Goal: Information Seeking & Learning: Learn about a topic

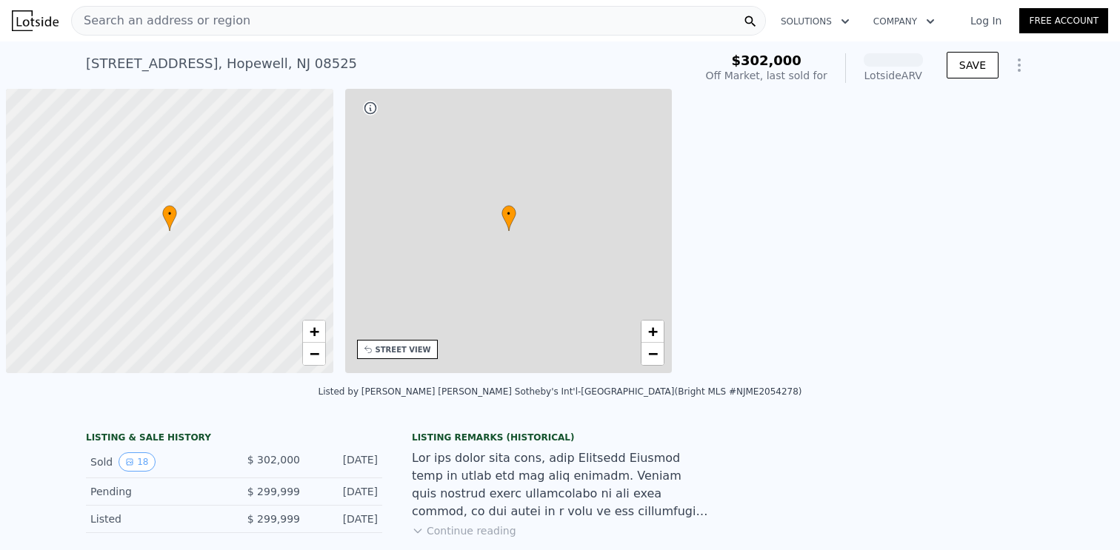
scroll to position [0, 6]
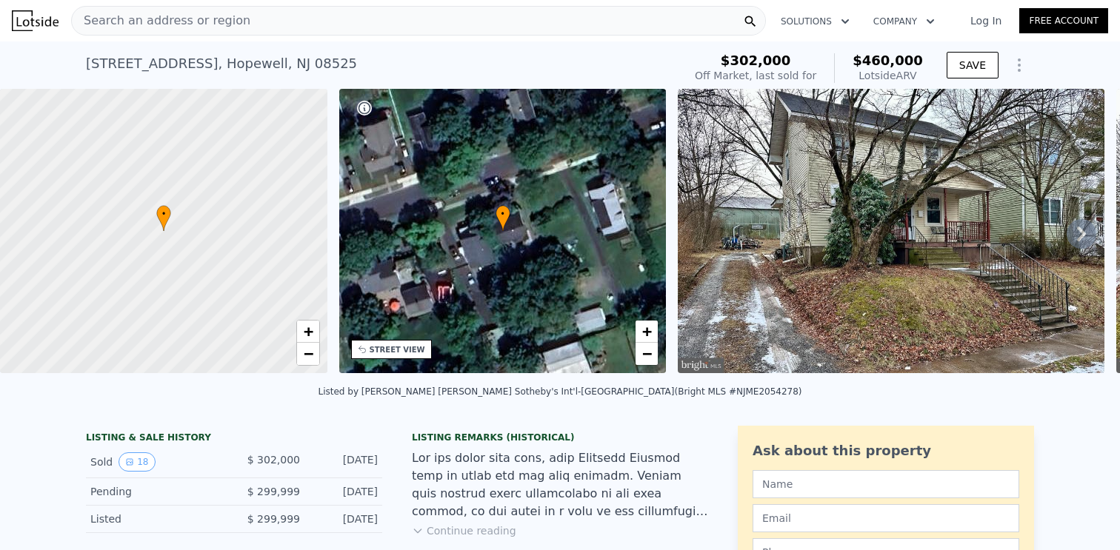
click at [835, 185] on img at bounding box center [891, 231] width 427 height 285
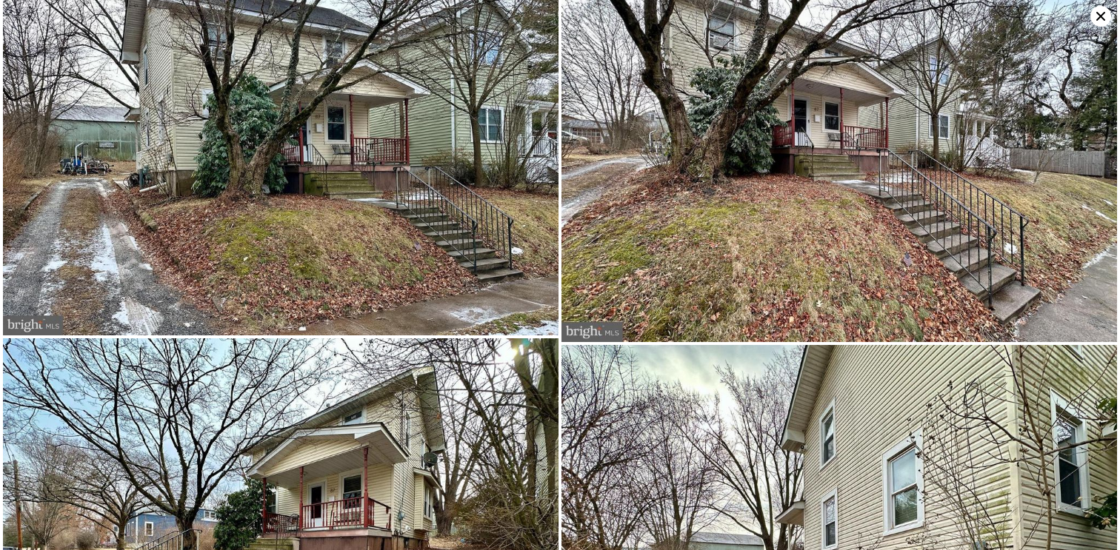
scroll to position [0, 0]
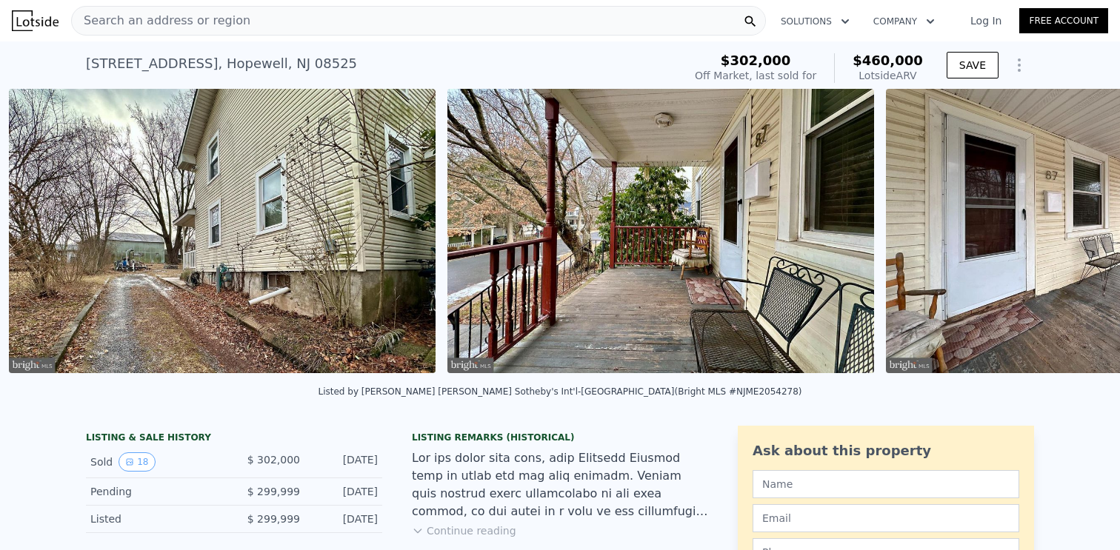
scroll to position [0, 1986]
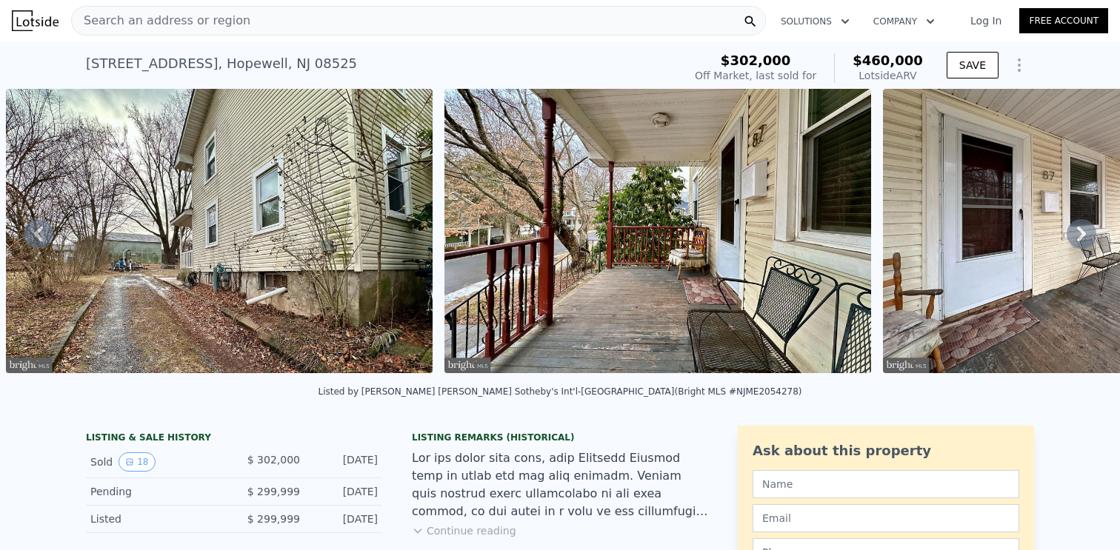
click at [1077, 242] on icon at bounding box center [1081, 234] width 9 height 15
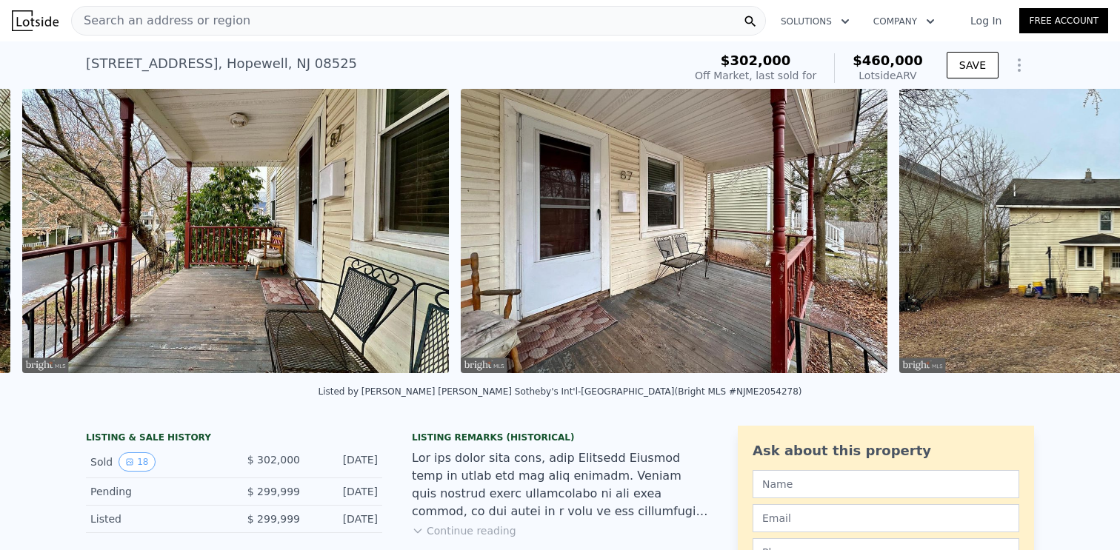
scroll to position [0, 2424]
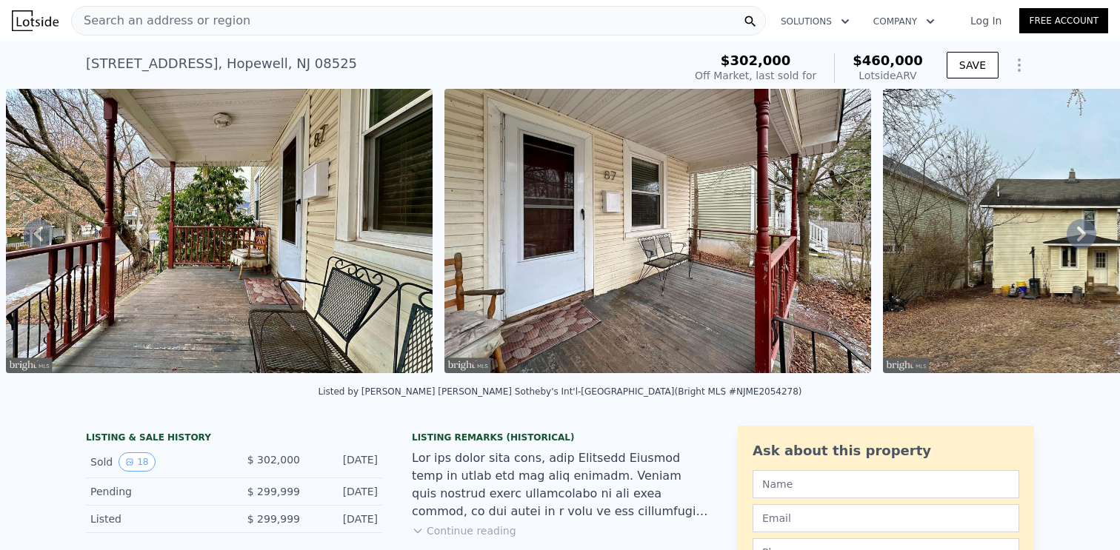
click at [1083, 230] on img at bounding box center [1072, 231] width 379 height 285
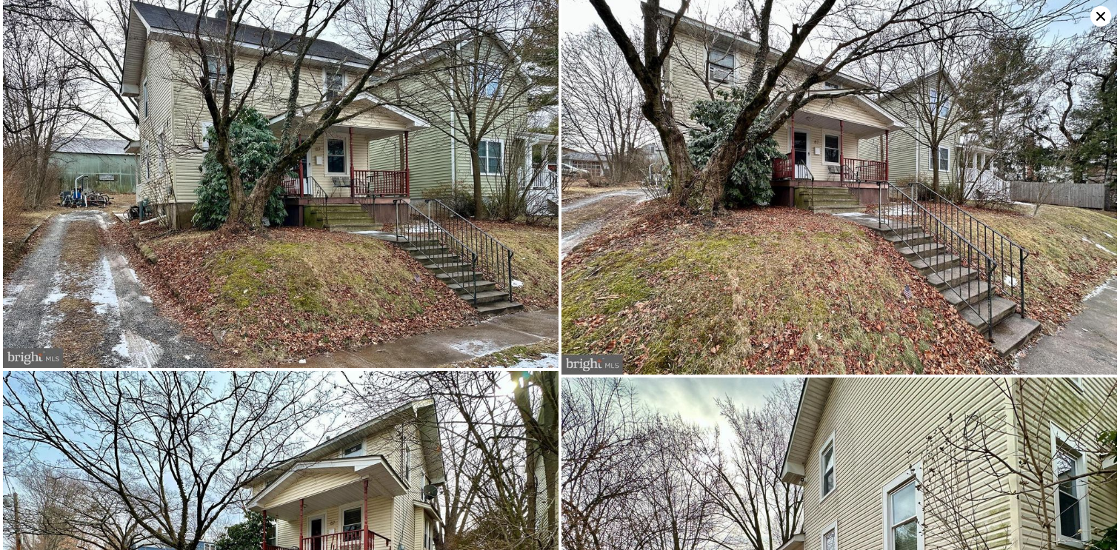
scroll to position [0, 0]
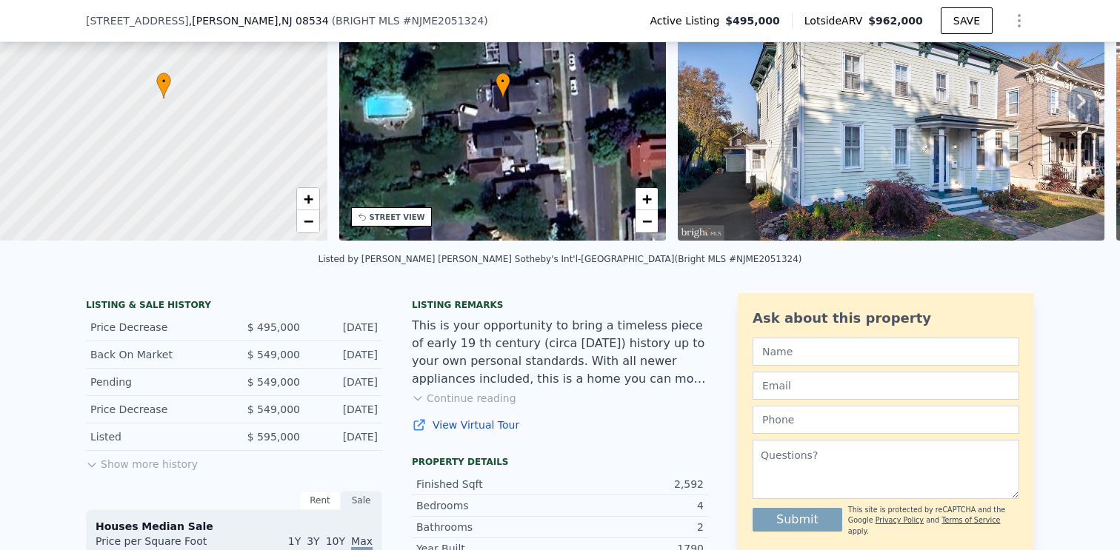
scroll to position [160, 0]
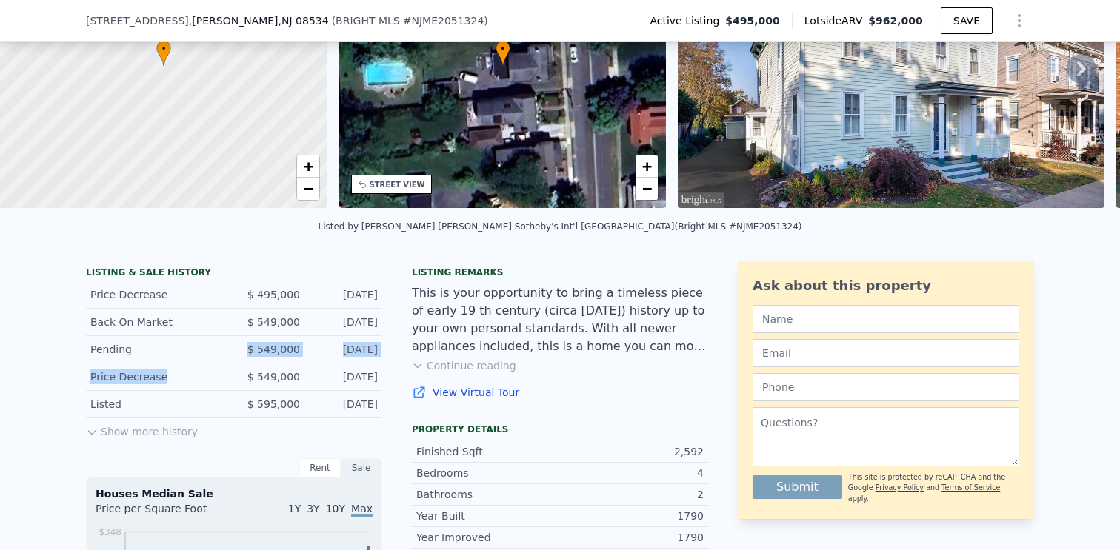
drag, startPoint x: 135, startPoint y: 360, endPoint x: 163, endPoint y: 385, distance: 37.8
click at [163, 385] on div "LISTING & SALE HISTORY Price Decrease $ 495,000 Jul 9, 2025 Back On Market $ 54…" at bounding box center [234, 354] width 296 height 174
click at [139, 436] on button "Show more history" at bounding box center [142, 429] width 112 height 21
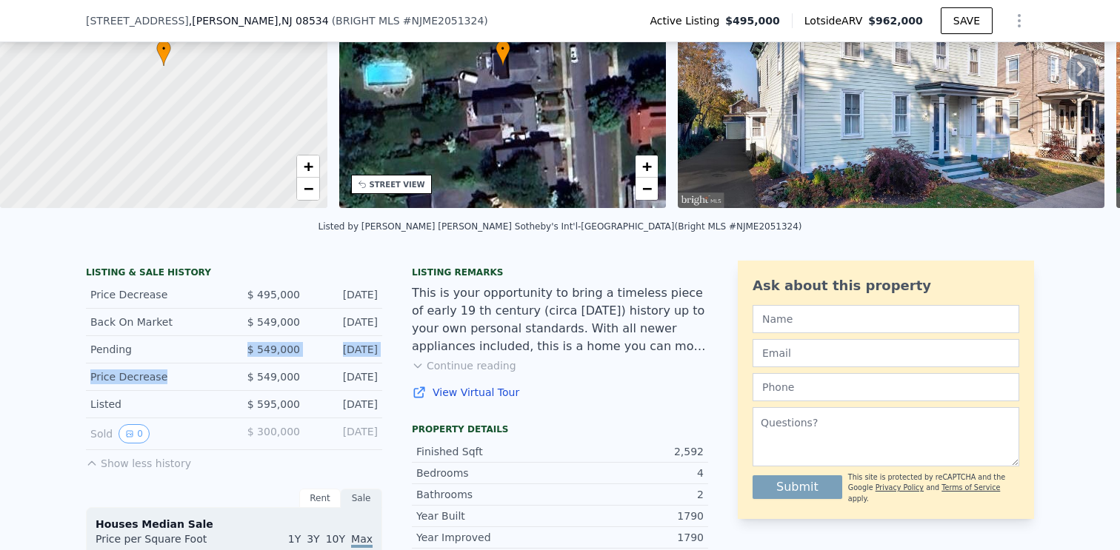
click at [126, 385] on div "Price Decrease" at bounding box center [156, 377] width 132 height 15
click at [104, 336] on div "Back On Market $ 549,000 Feb 27, 2025" at bounding box center [234, 322] width 296 height 27
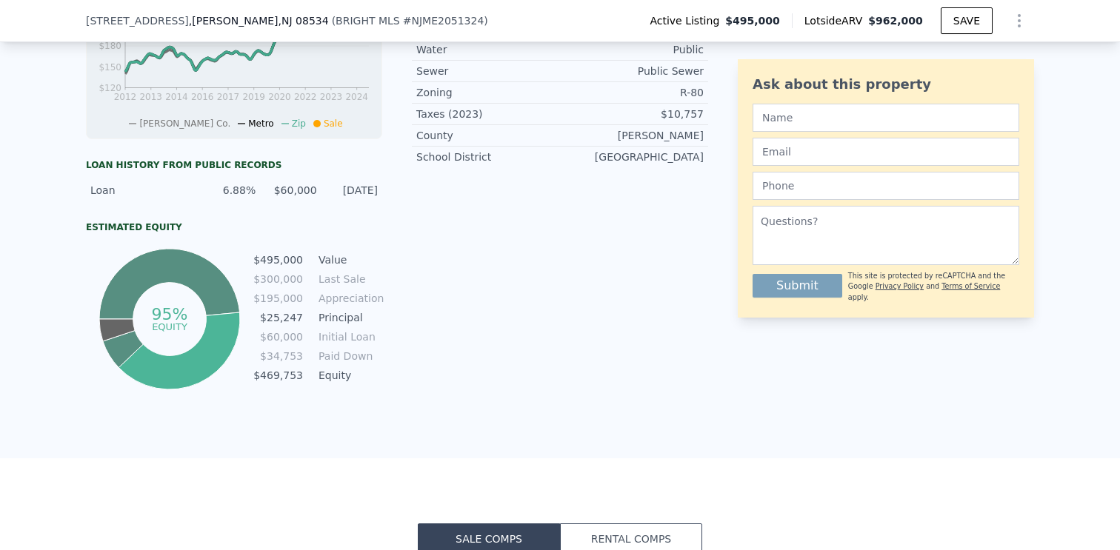
scroll to position [845, 0]
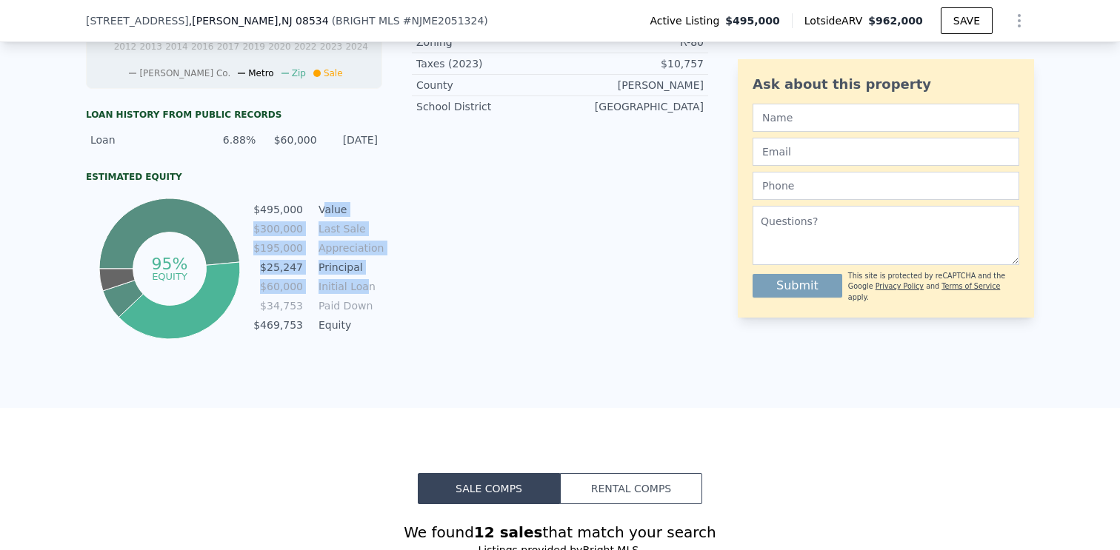
drag, startPoint x: 319, startPoint y: 220, endPoint x: 360, endPoint y: 304, distance: 93.4
click at [360, 304] on tbody "$495,000 Value $300,000 Last Sale $195,000 Appreciation $25,247 Principal $60,0…" at bounding box center [318, 269] width 130 height 135
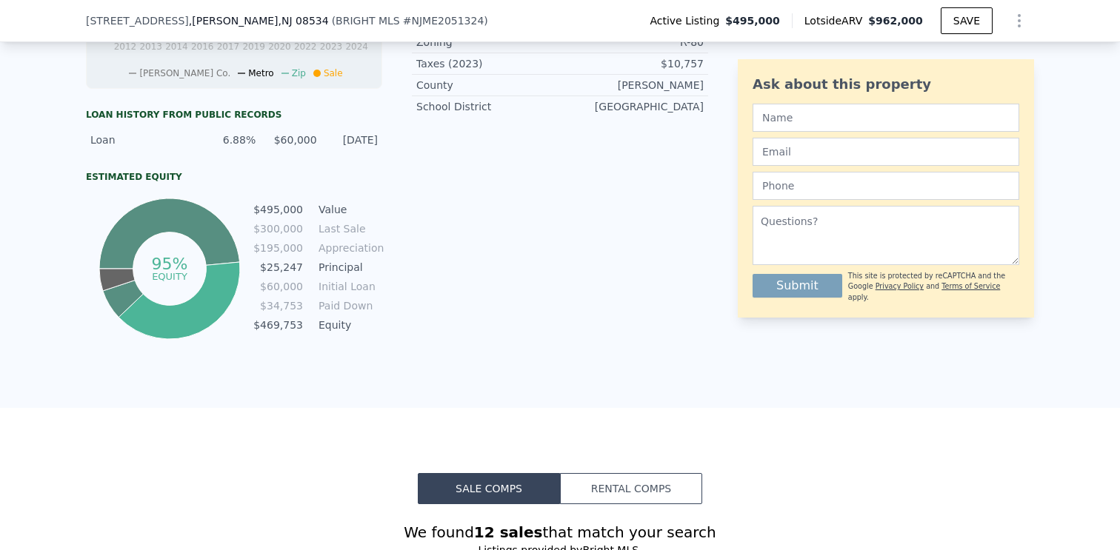
click at [356, 314] on td "Paid Down" at bounding box center [349, 306] width 67 height 16
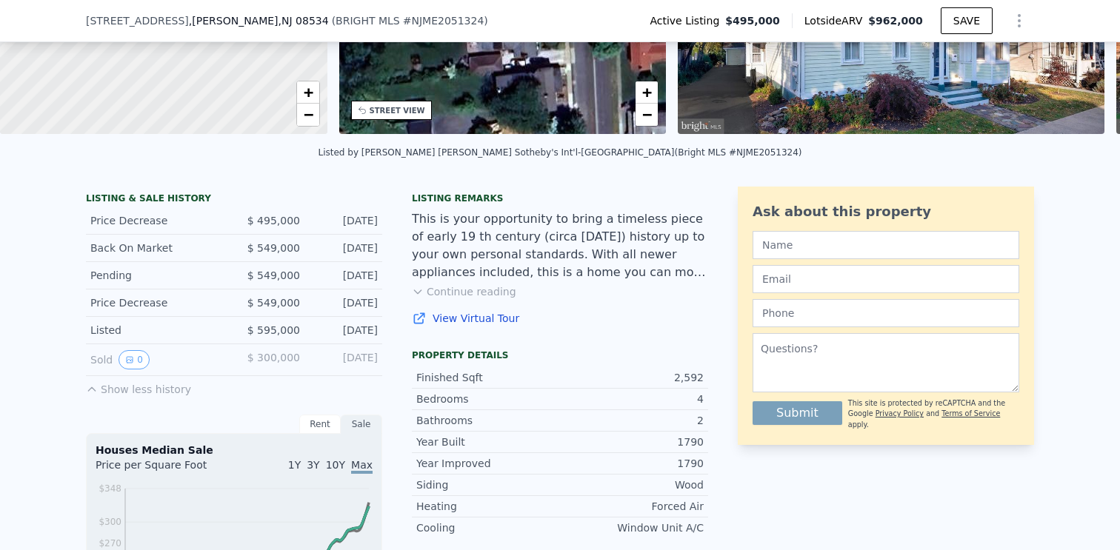
scroll to position [284, 0]
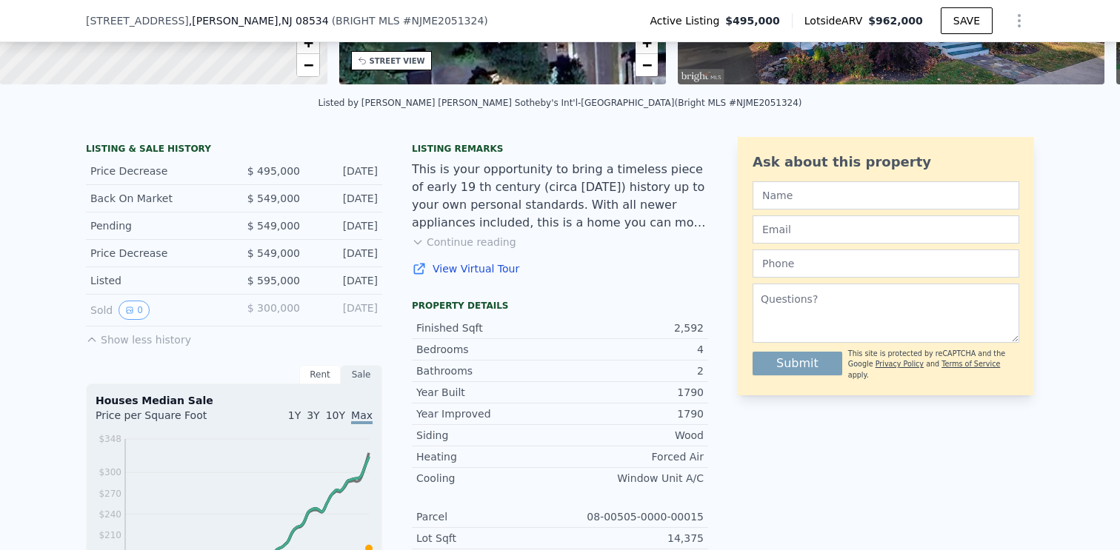
click at [135, 347] on button "Show less history" at bounding box center [138, 337] width 105 height 21
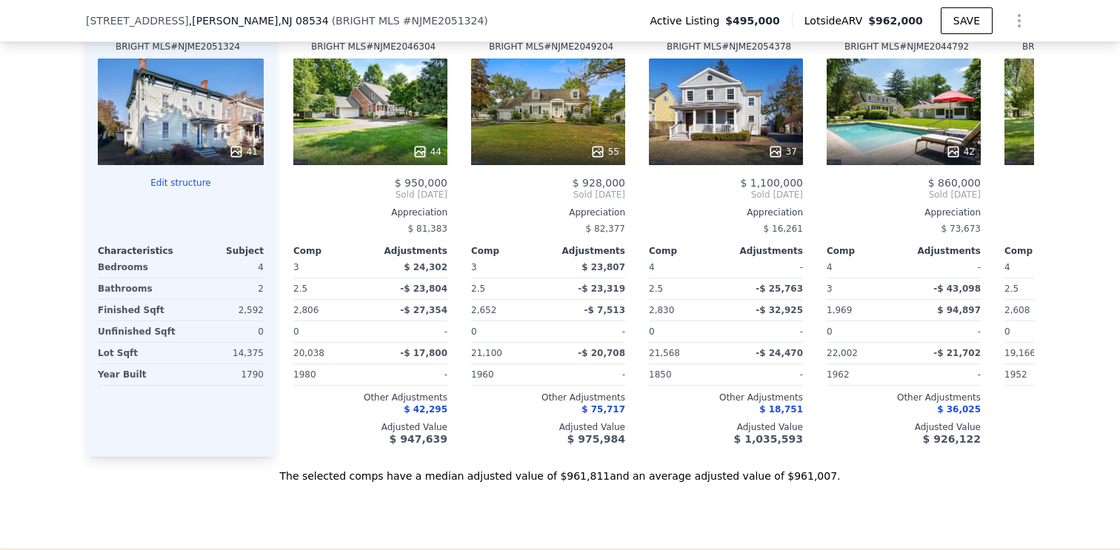
scroll to position [1400, 0]
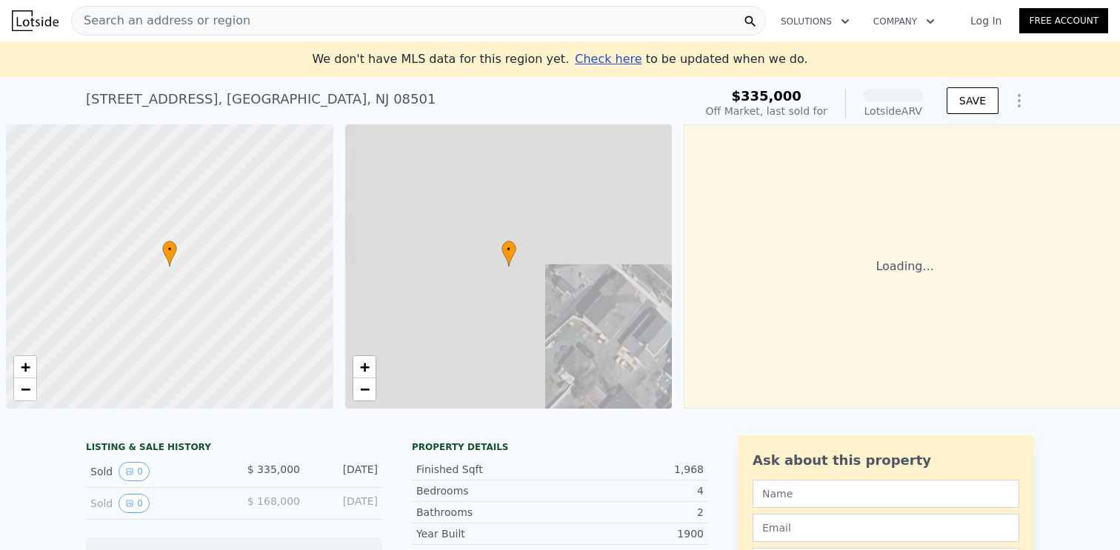
scroll to position [0, 6]
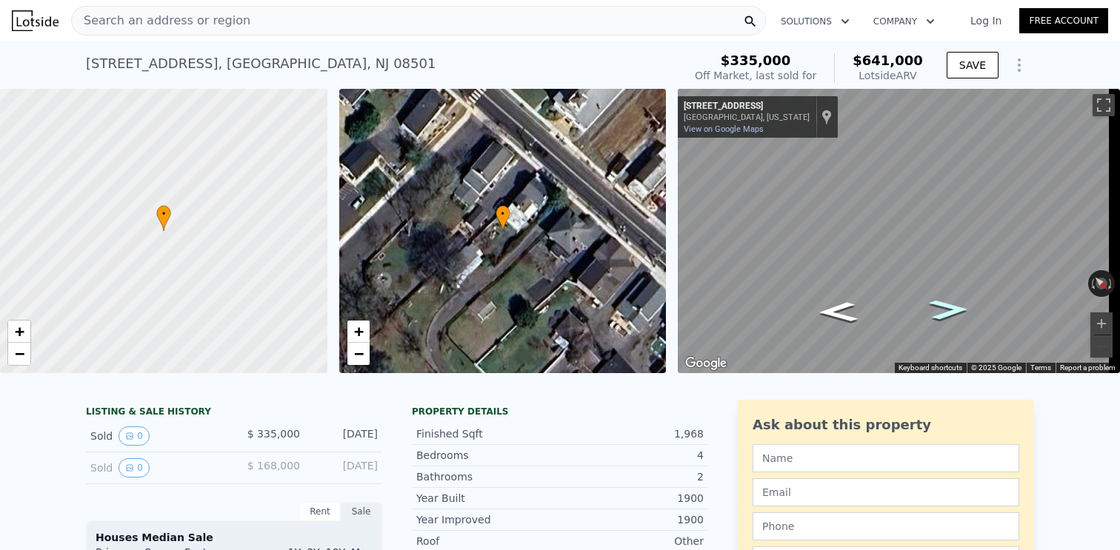
click at [936, 315] on icon "Go Northwest, Church St" at bounding box center [949, 310] width 73 height 30
click at [845, 316] on icon "Go Southeast, Church St" at bounding box center [838, 313] width 73 height 30
click at [127, 441] on icon "View historical data" at bounding box center [129, 436] width 9 height 9
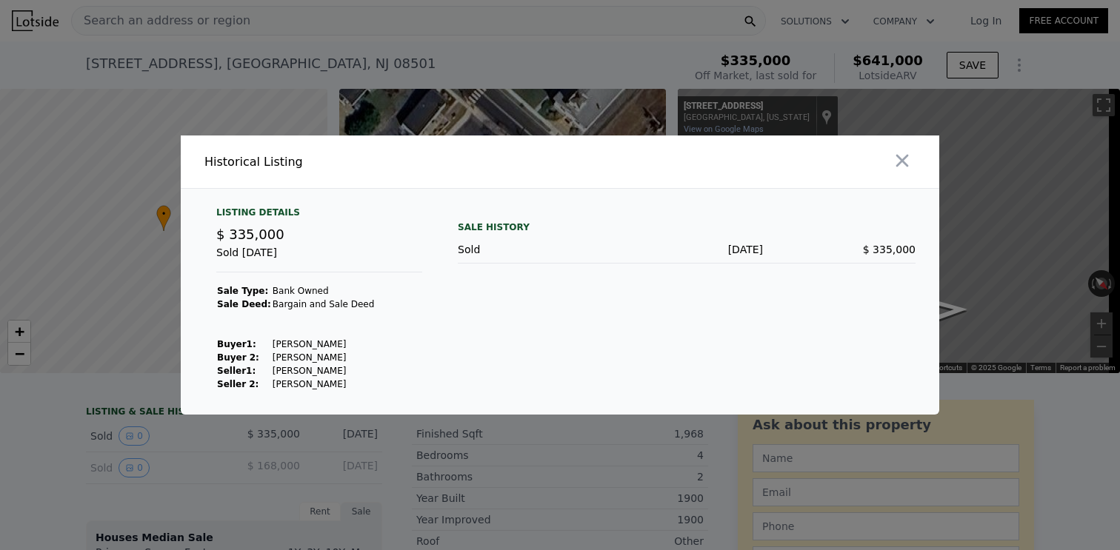
click at [84, 463] on div at bounding box center [560, 275] width 1120 height 550
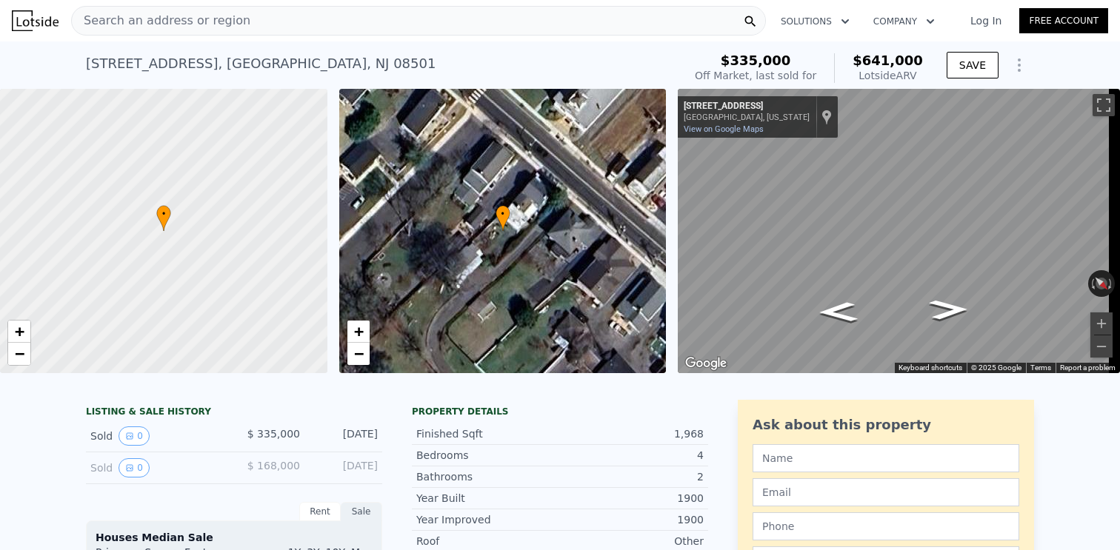
click at [153, 478] on div "Sold 0" at bounding box center [156, 468] width 132 height 19
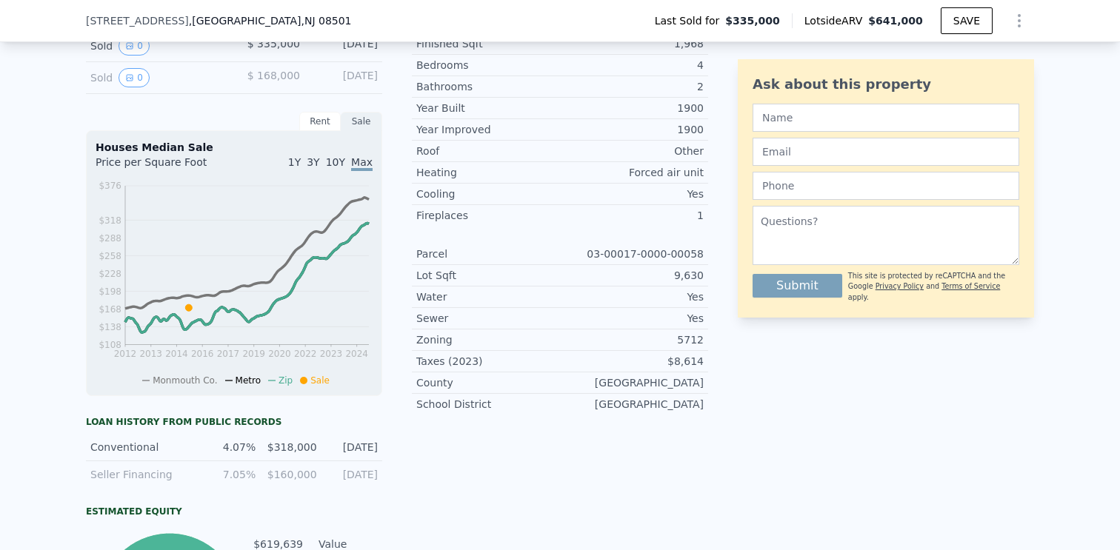
scroll to position [382, 0]
